Goal: Transaction & Acquisition: Purchase product/service

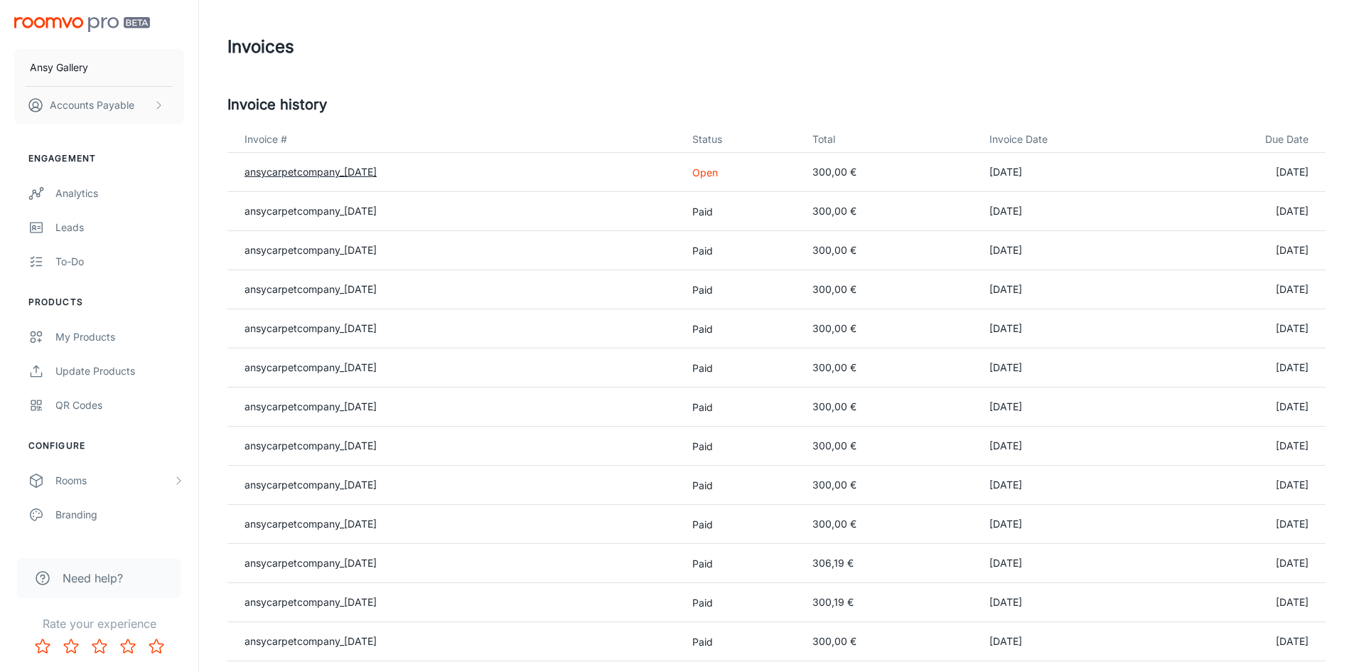
click at [369, 172] on link "ansycarpetcompany_[DATE]" at bounding box center [311, 172] width 132 height 12
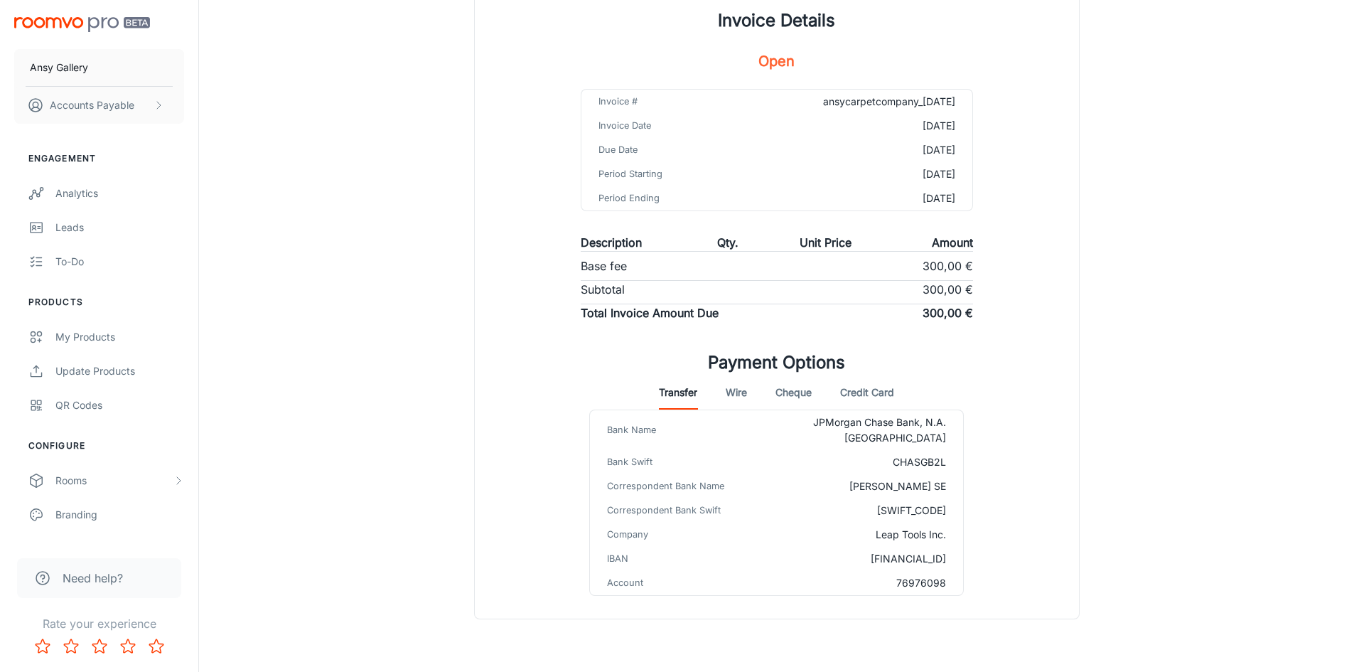
scroll to position [146, 0]
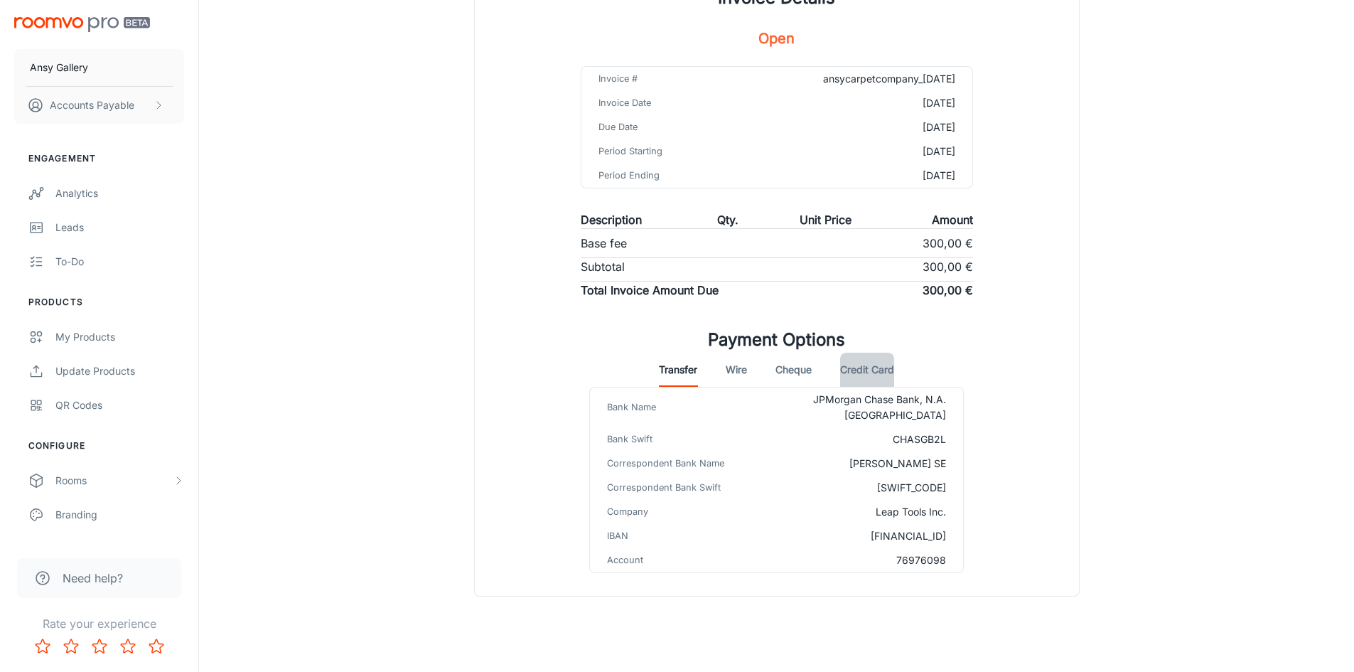
click at [867, 371] on button "Credit Card" at bounding box center [867, 370] width 54 height 34
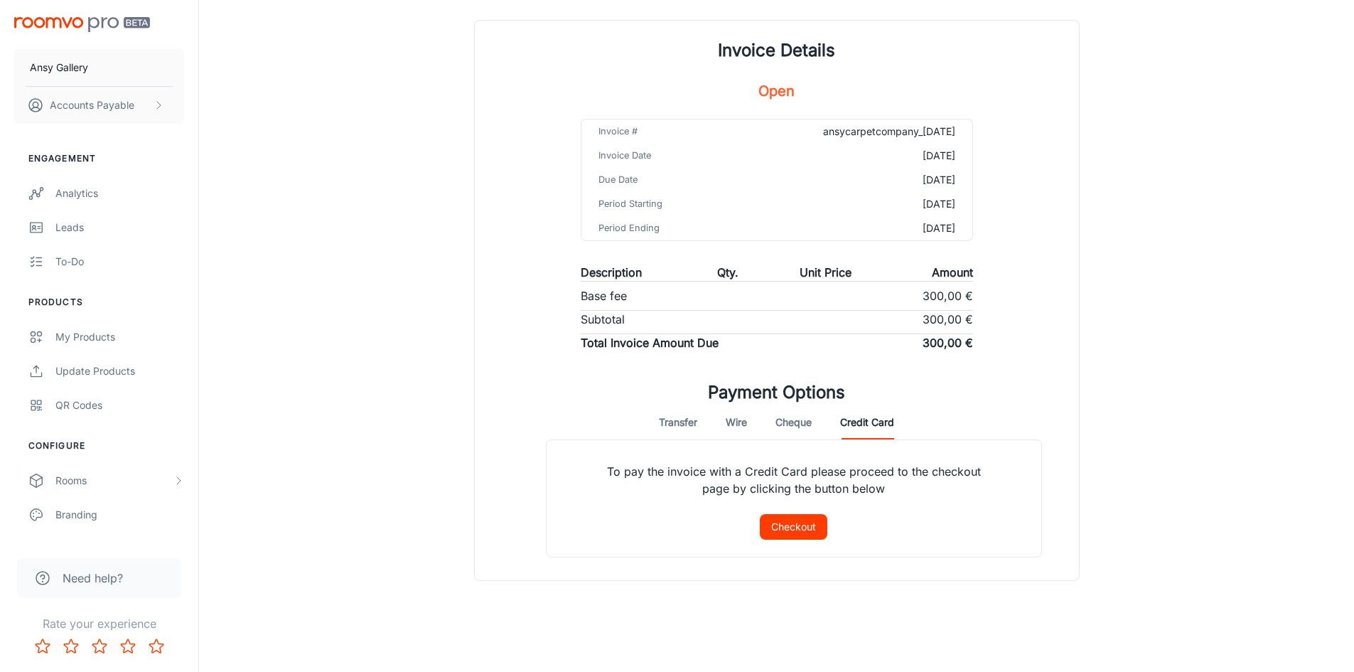
scroll to position [94, 0]
click at [798, 532] on button "Checkout" at bounding box center [794, 527] width 68 height 26
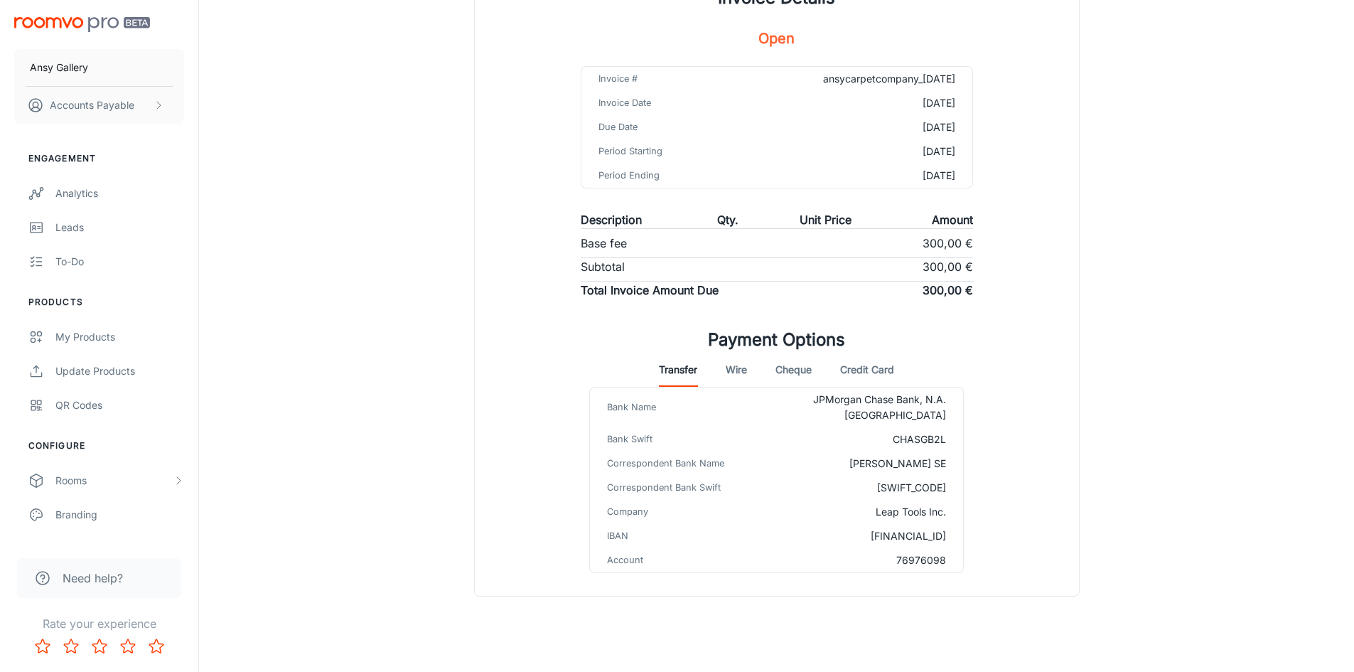
click at [872, 375] on button "Credit Card" at bounding box center [867, 370] width 54 height 34
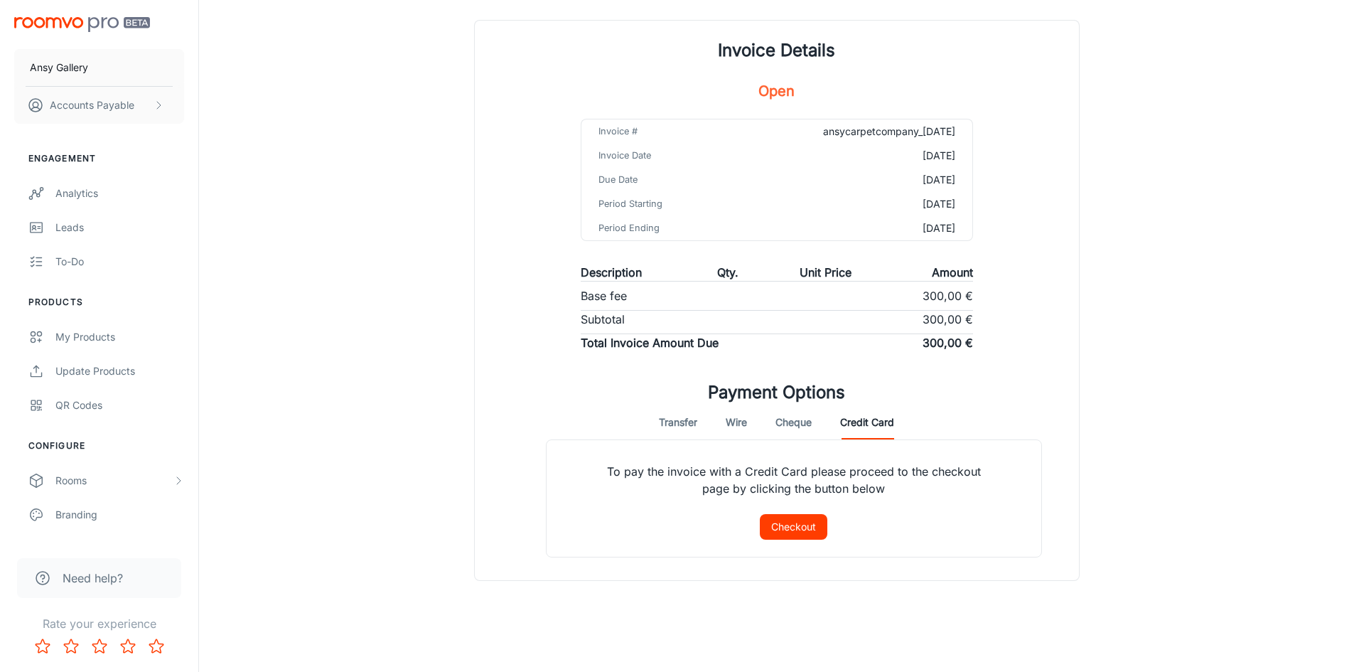
scroll to position [94, 0]
click at [795, 531] on button "Checkout" at bounding box center [794, 527] width 68 height 26
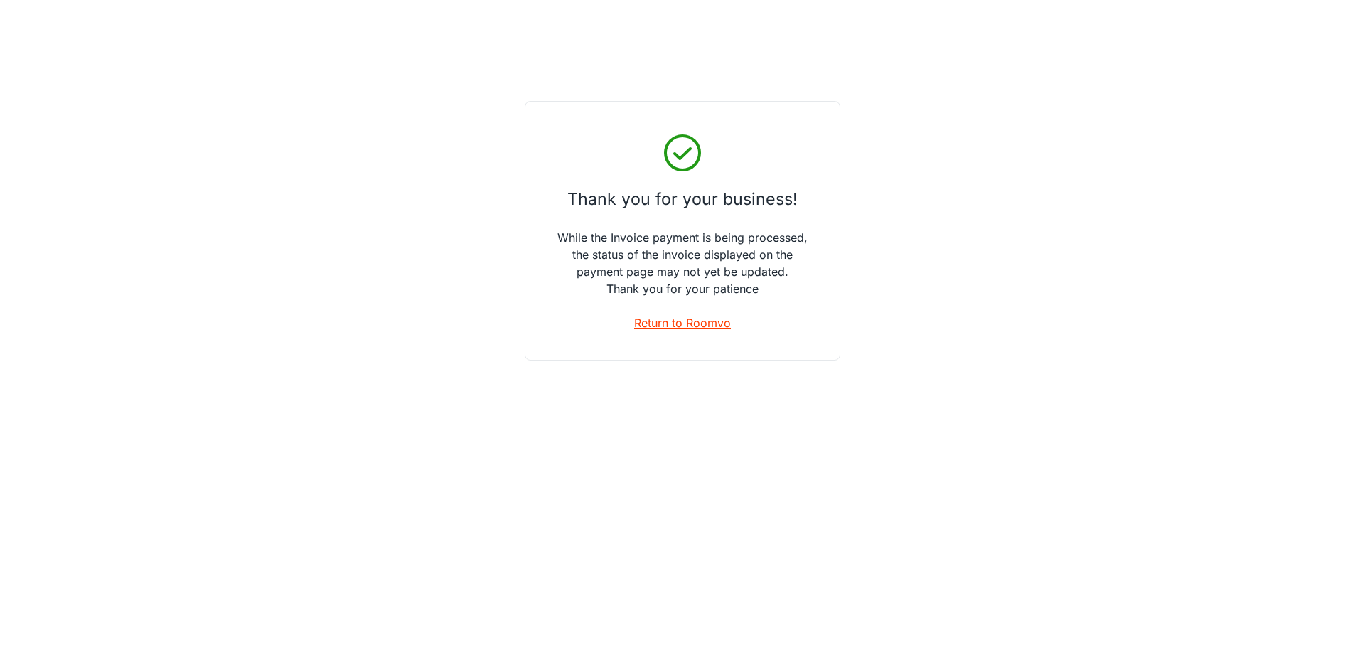
click at [657, 328] on link "Return to Roomvo" at bounding box center [682, 322] width 97 height 17
